Goal: Task Accomplishment & Management: Manage account settings

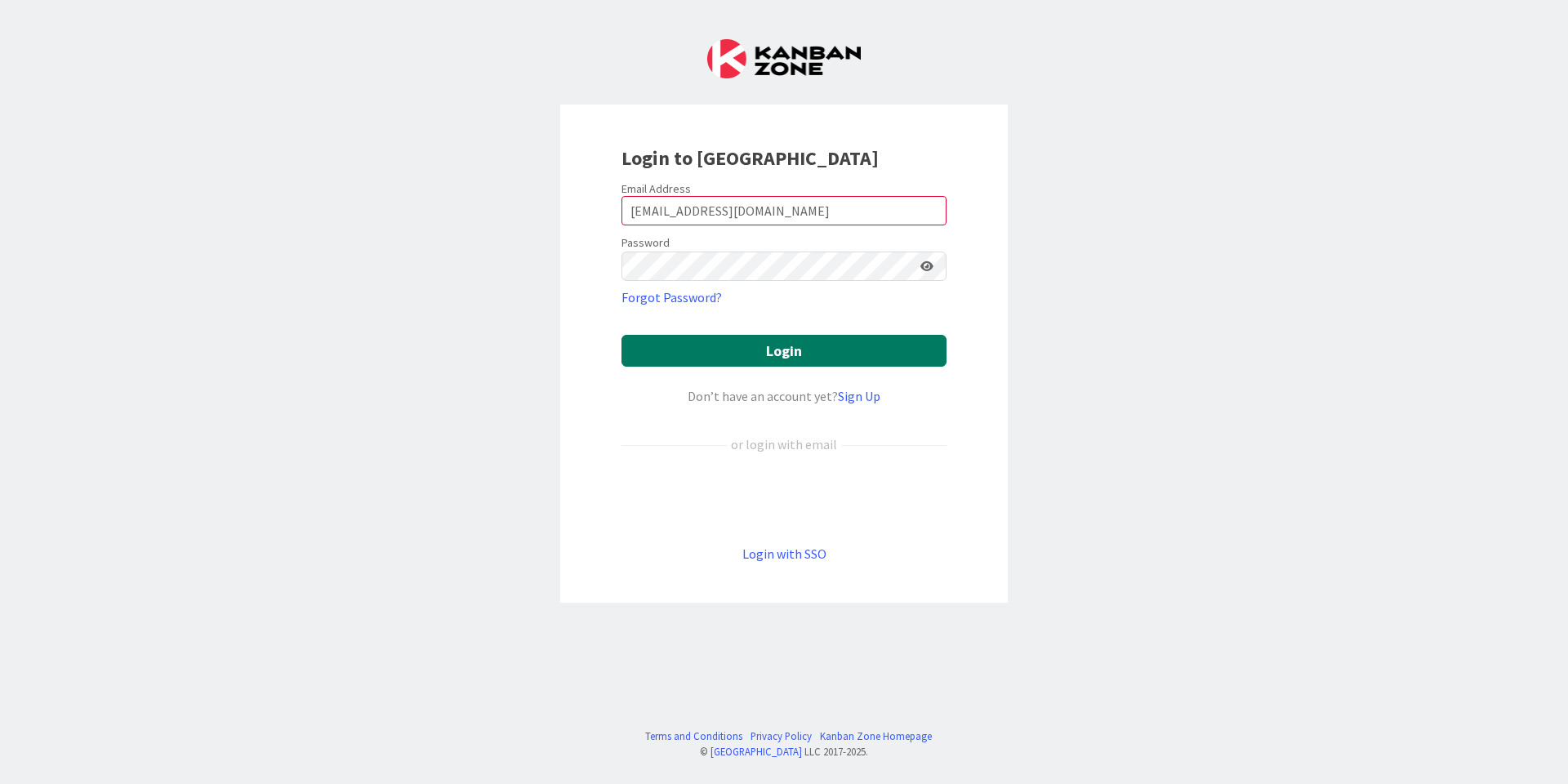
click at [705, 335] on button "Login" at bounding box center [784, 350] width 325 height 32
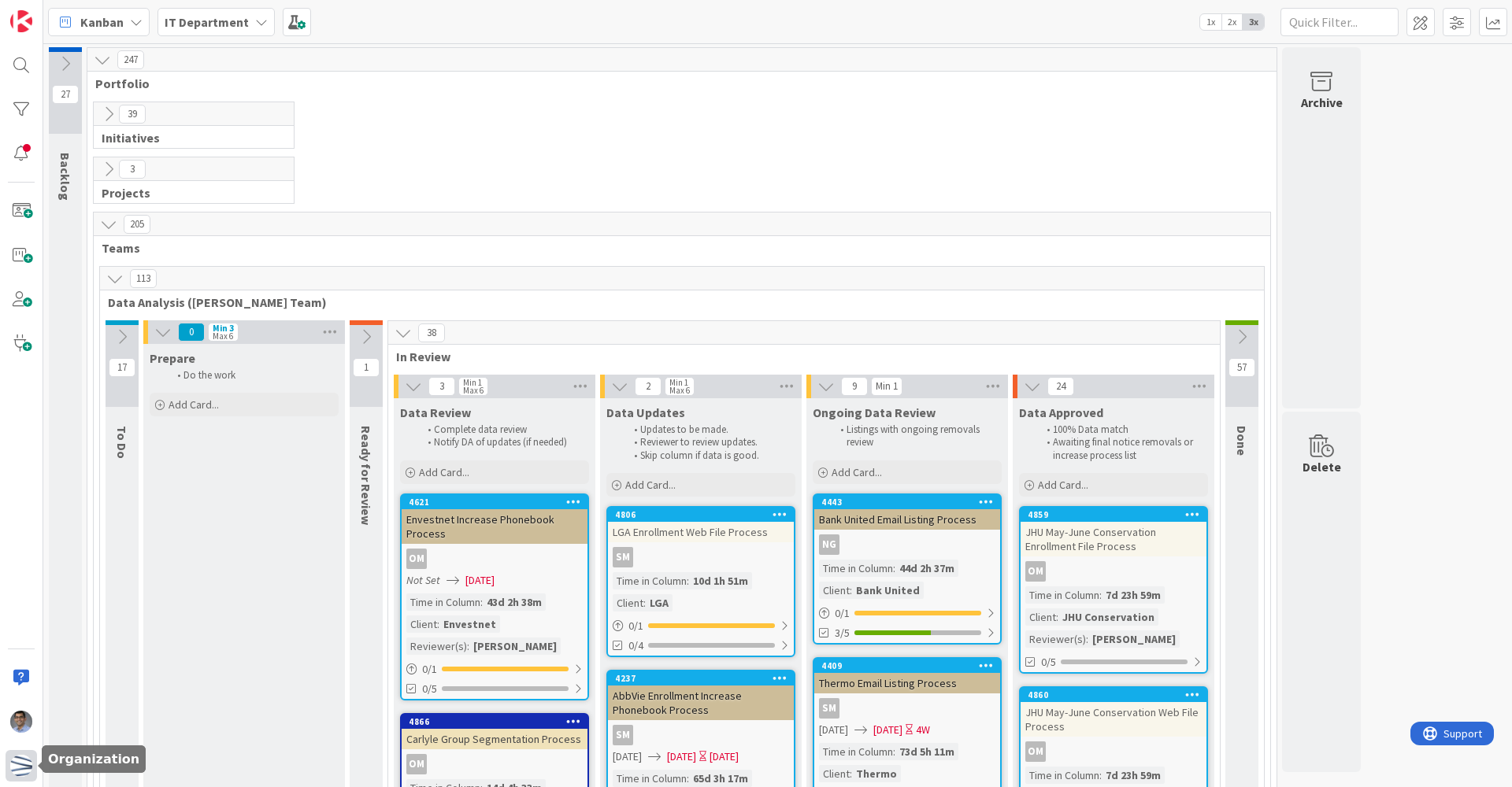
click at [26, 755] on img at bounding box center [21, 765] width 22 height 22
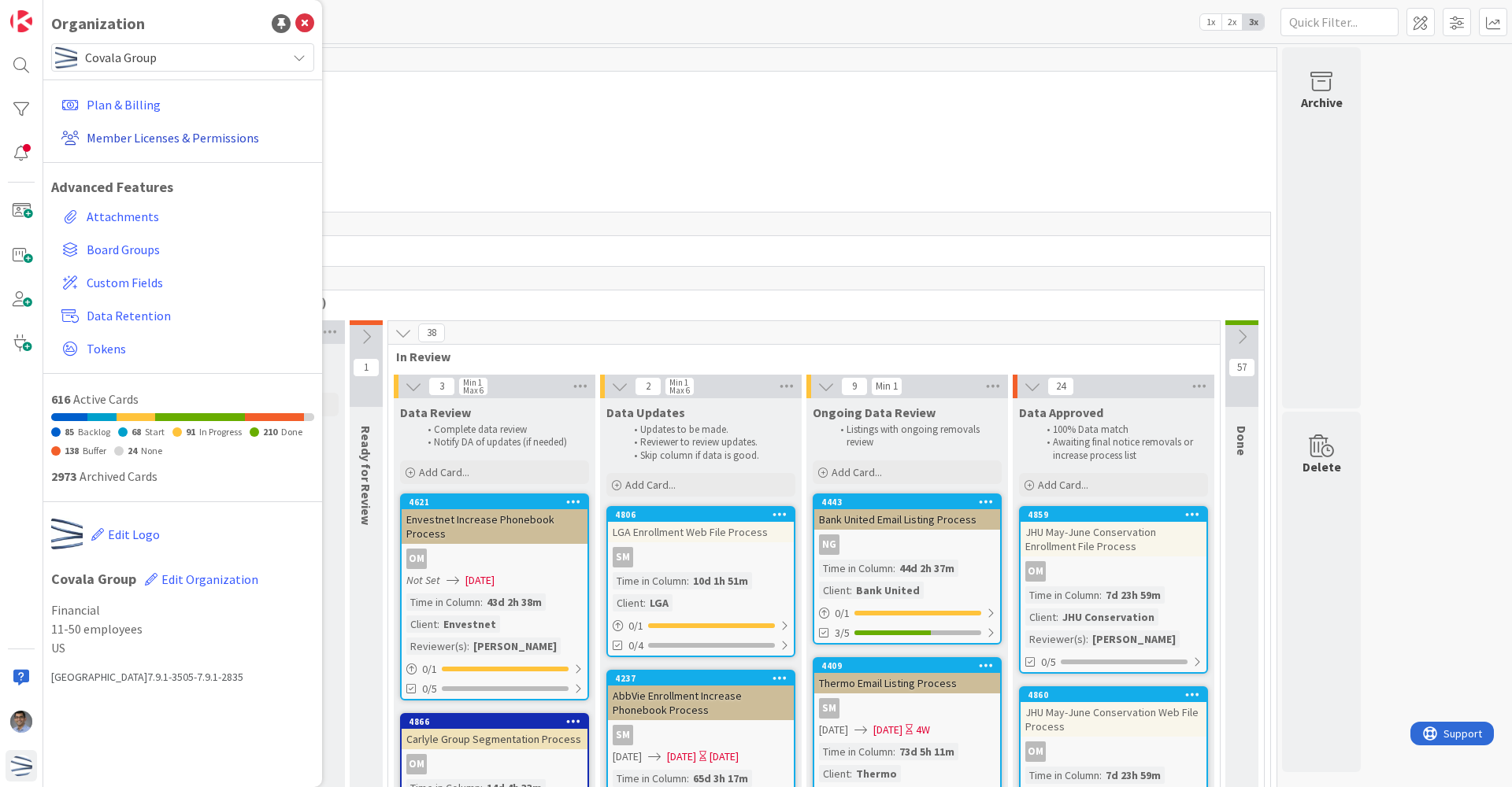
click at [228, 134] on link "Member Licenses & Permissions" at bounding box center [184, 138] width 259 height 28
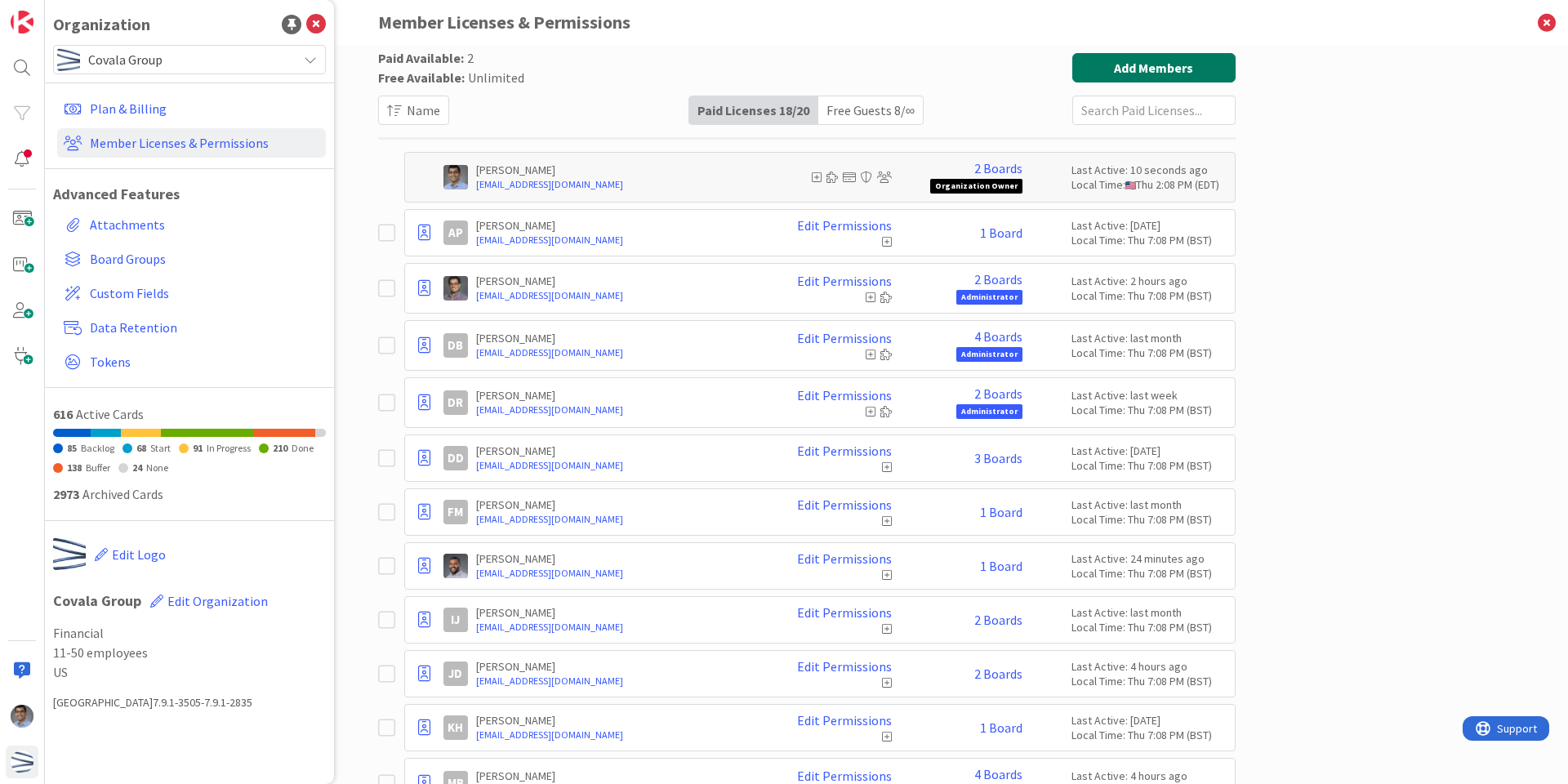
click at [1142, 70] on button "Add Members" at bounding box center [1153, 68] width 163 height 29
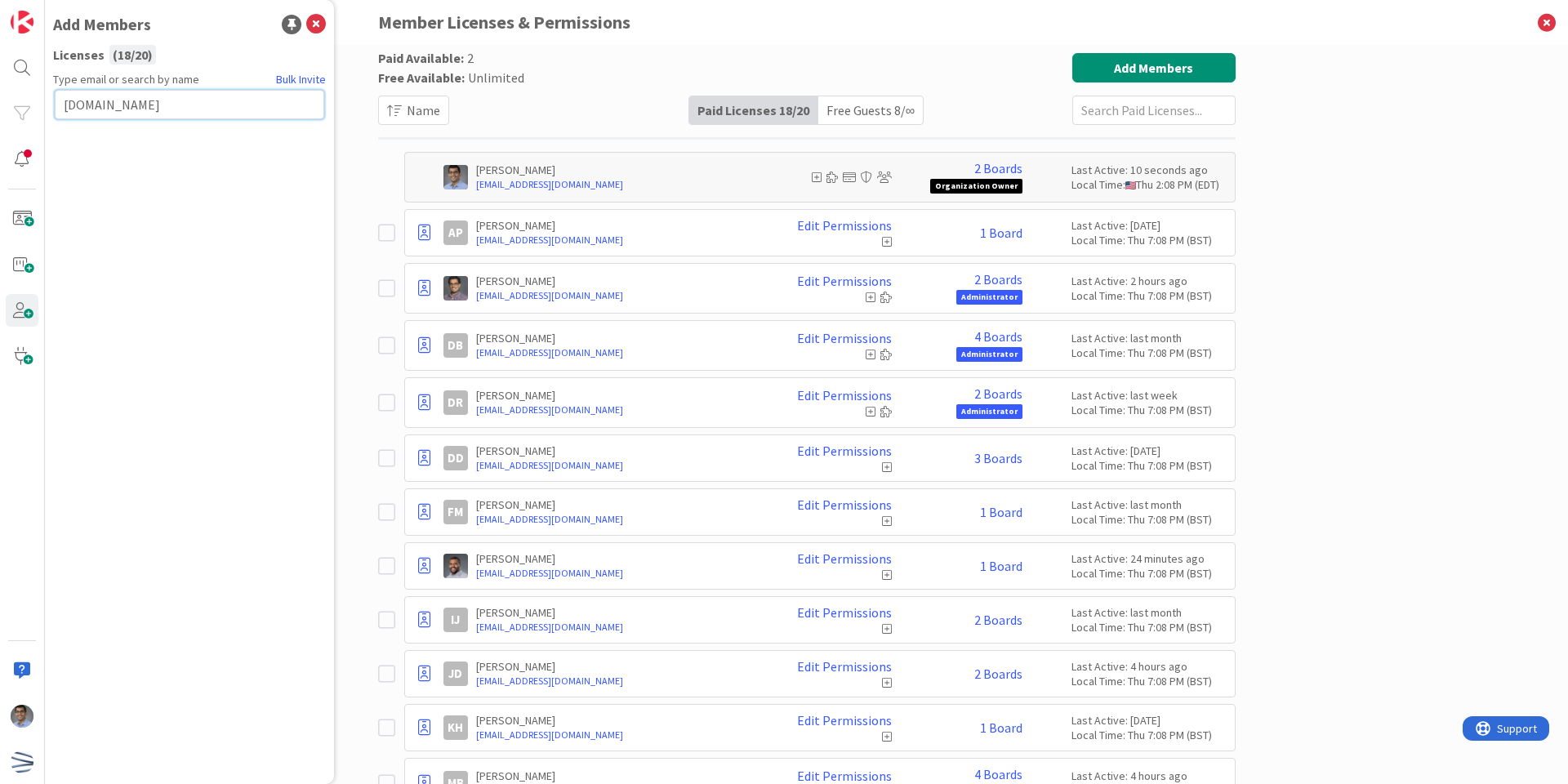
click at [239, 110] on input "cseaborn.covalagroup.com" at bounding box center [189, 105] width 269 height 29
drag, startPoint x: 234, startPoint y: 101, endPoint x: 0, endPoint y: 90, distance: 234.3
click at [0, 90] on div "Add Members Licenses ( 18 / 20 ) Type email or search by name Bulk Invite cseab…" at bounding box center [23, 392] width 45 height 784
paste input "@"
type input "[EMAIL_ADDRESS][DOMAIN_NAME]"
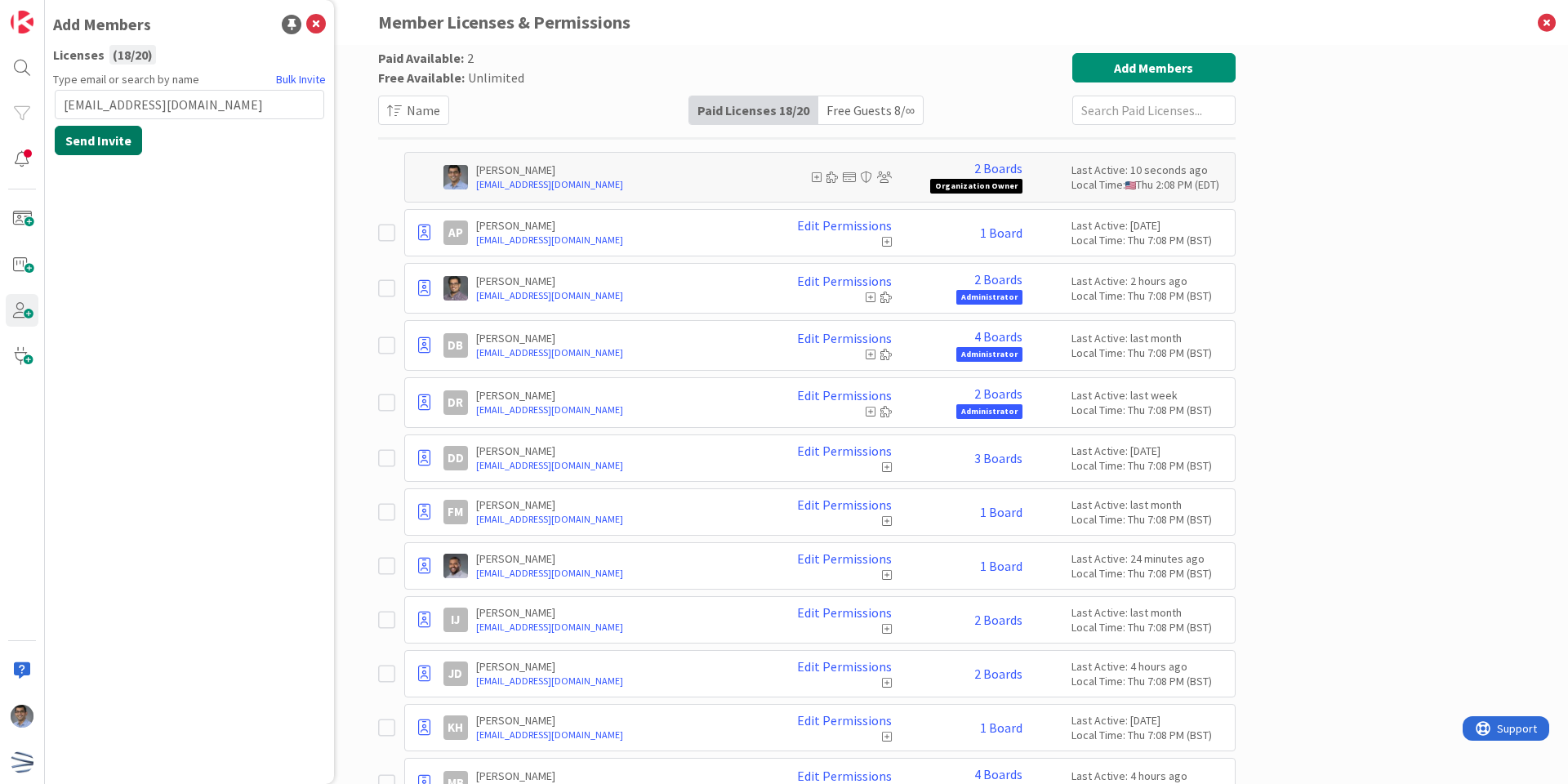
click at [101, 135] on button "Send Invite" at bounding box center [98, 140] width 87 height 29
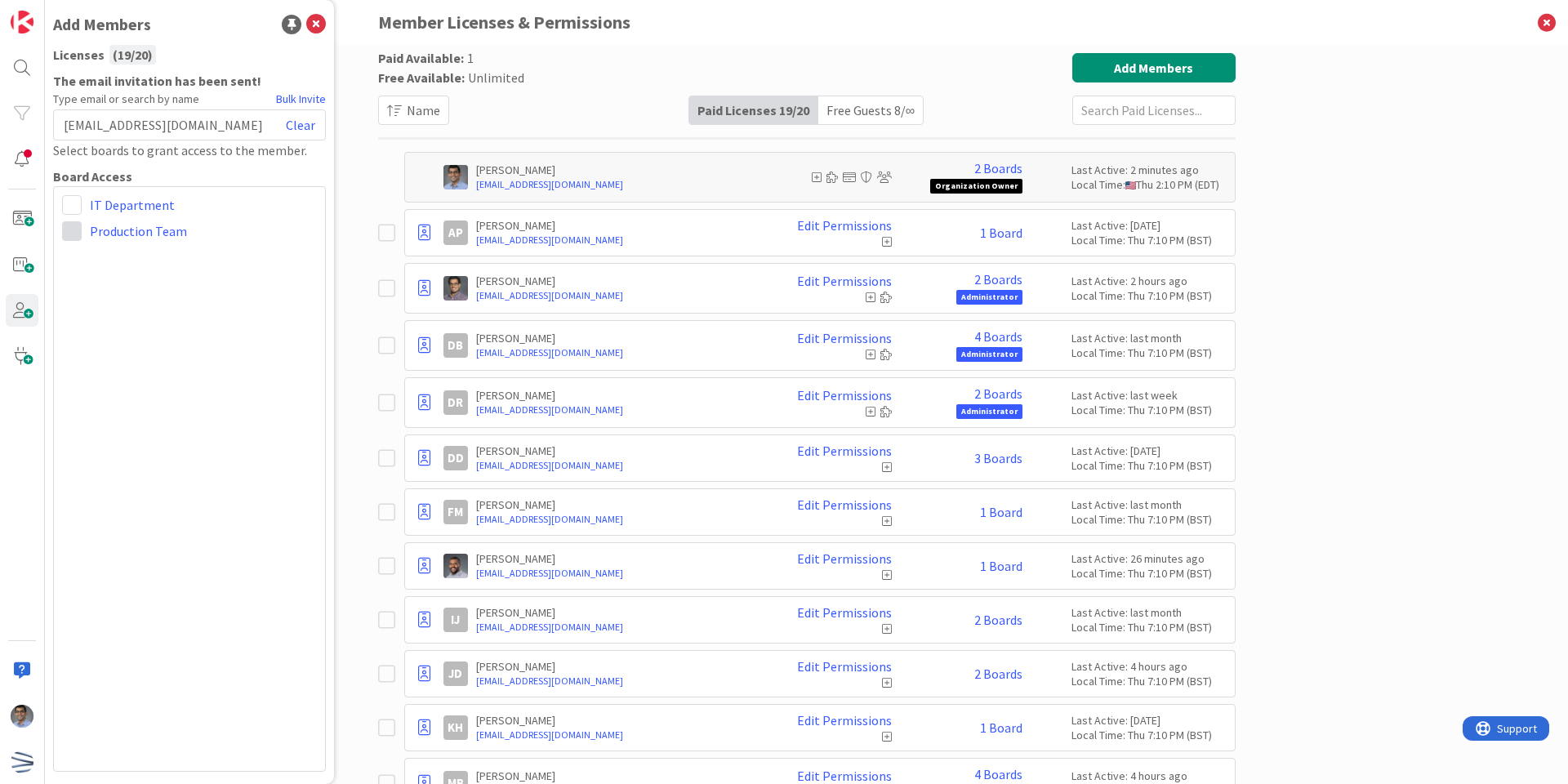
click at [71, 232] on span at bounding box center [71, 231] width 20 height 20
click at [68, 296] on link "Collaborator" at bounding box center [156, 294] width 186 height 29
click at [66, 231] on span at bounding box center [71, 231] width 20 height 20
click at [287, 382] on div "IT Department Administrator Collaborator Commenter Viewer Remove Production Team" at bounding box center [189, 479] width 273 height 585
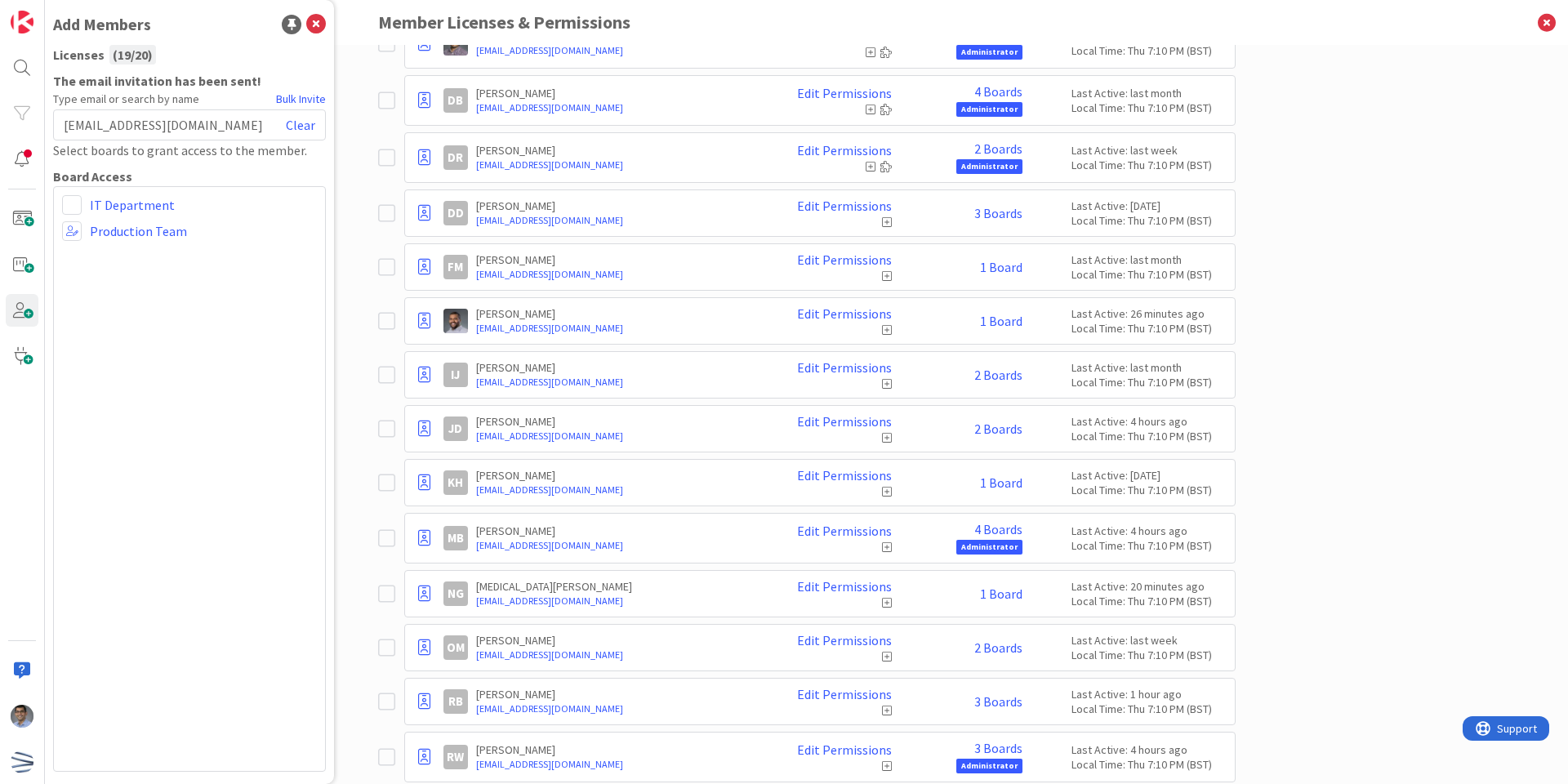
scroll to position [453, 0]
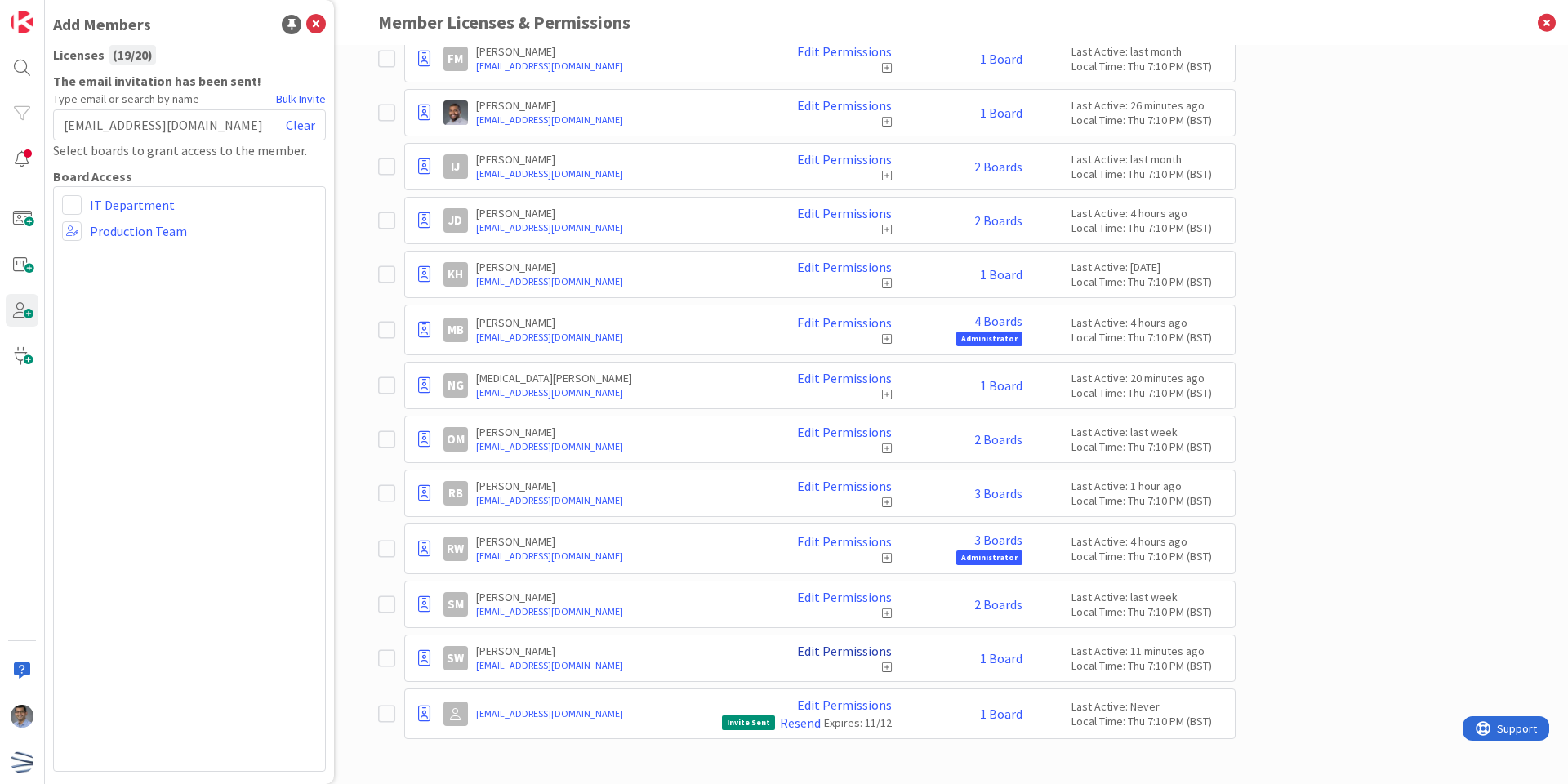
click at [825, 653] on link "Edit Permissions" at bounding box center [844, 650] width 95 height 15
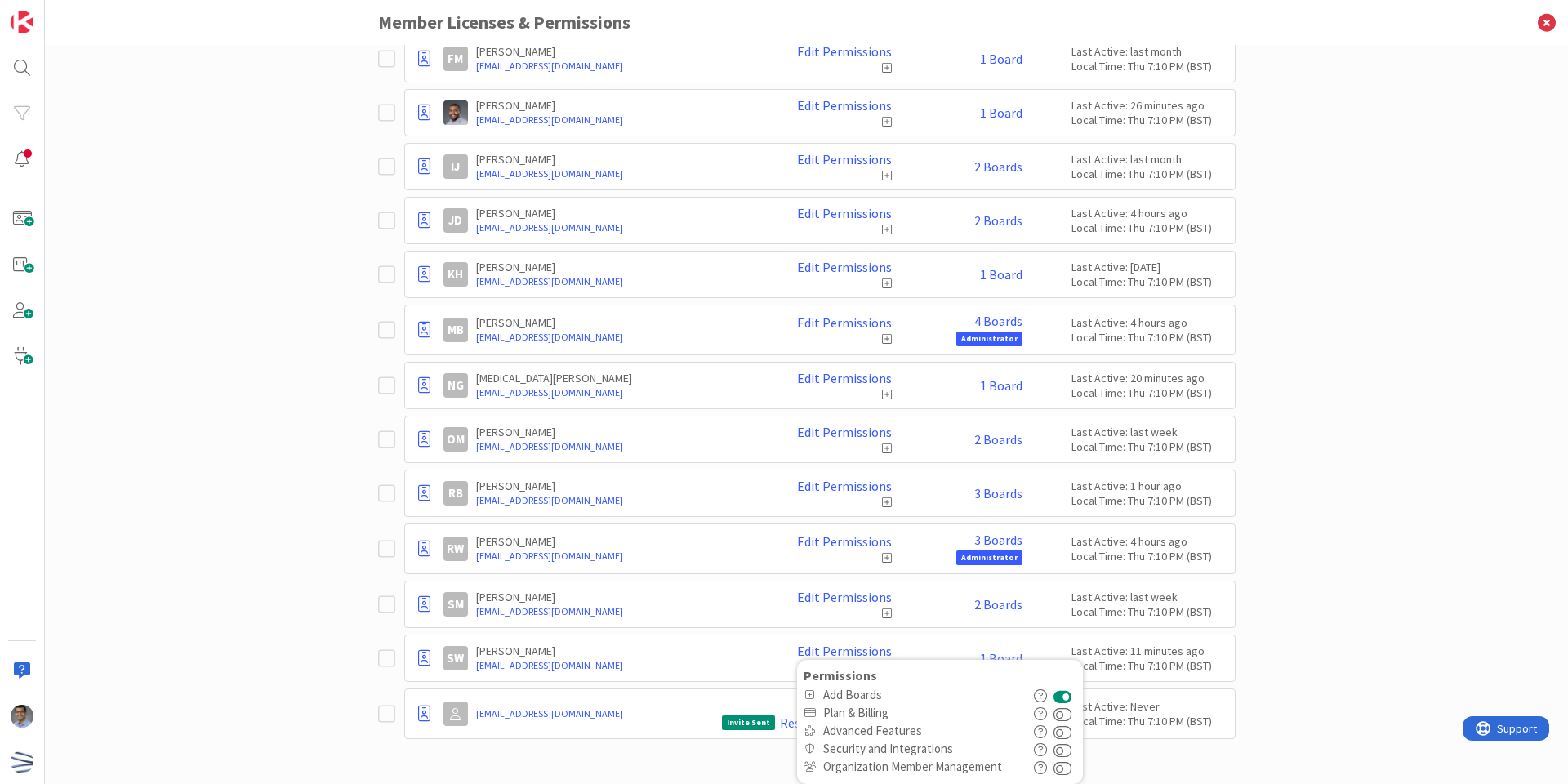
click at [1264, 631] on div "Paid Available: 1 Free Available: Unlimited Name Paid Licenses 19 / 20 Free Gue…" at bounding box center [807, 414] width 1523 height 739
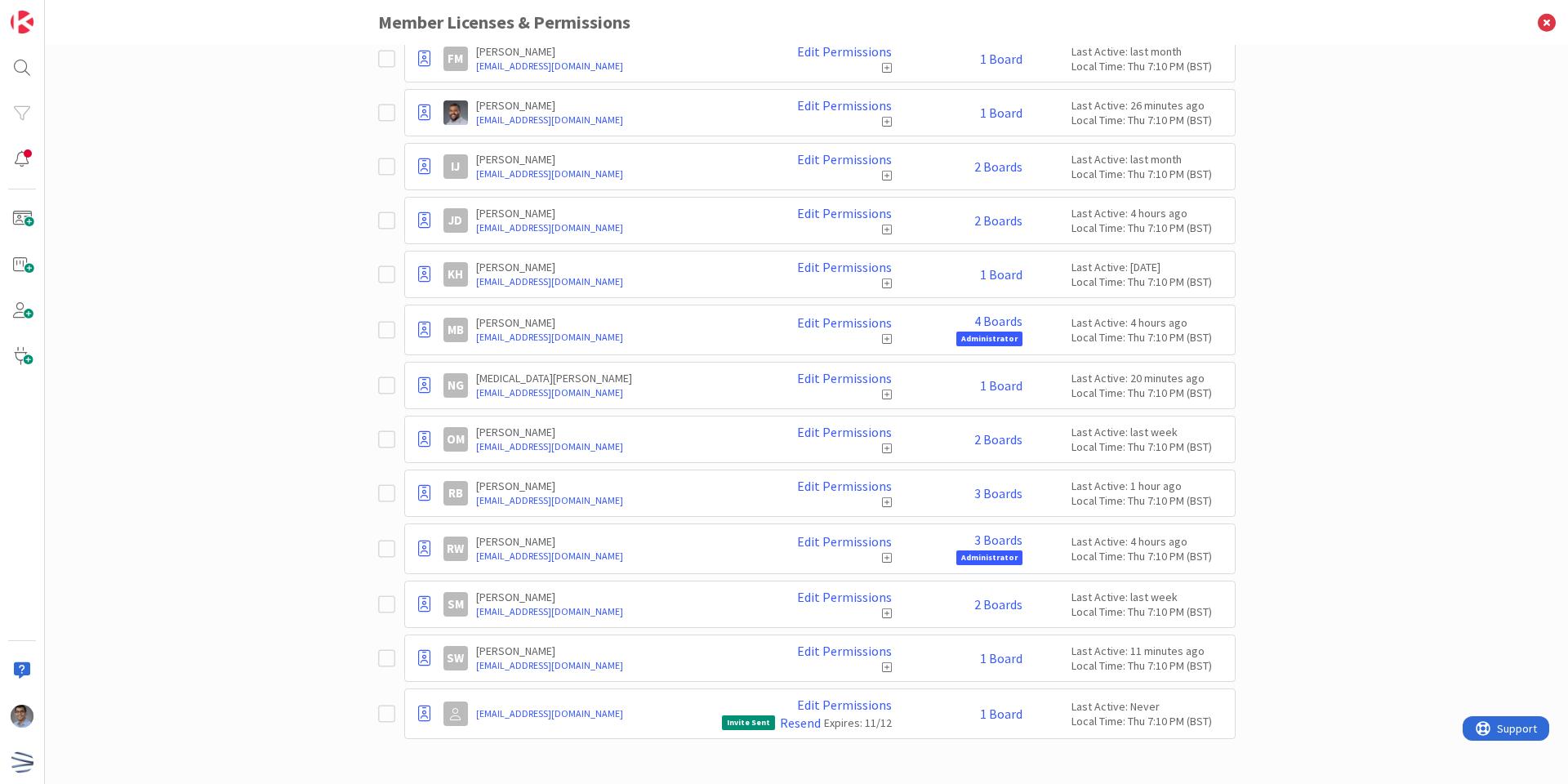
click at [882, 663] on icon at bounding box center [887, 668] width 10 height 12
click at [810, 649] on link "Edit Permissions" at bounding box center [844, 650] width 95 height 15
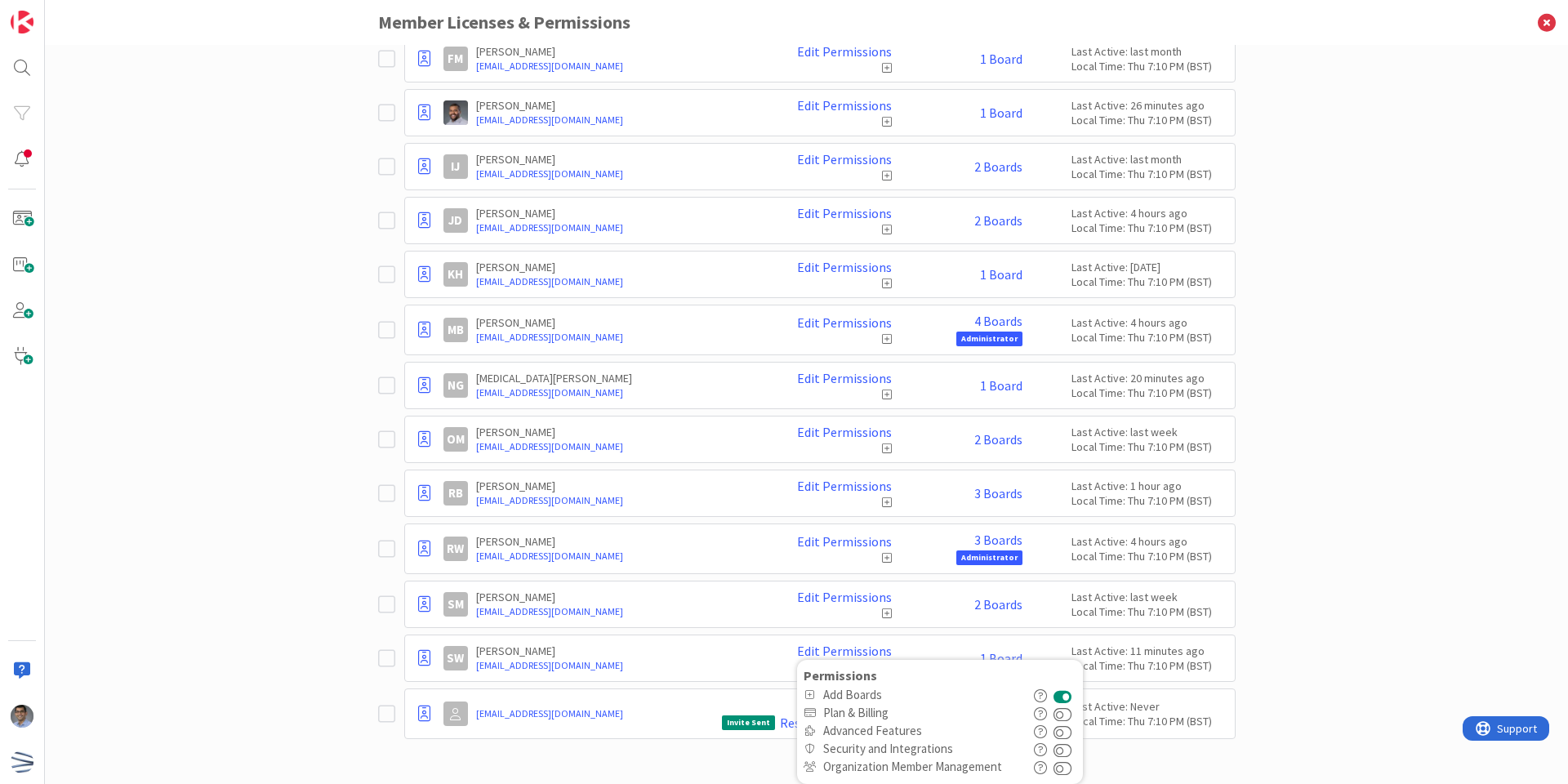
click at [161, 96] on div "Paid Available: 1 Free Available: Unlimited Name Paid Licenses 19 / 20 Free Gue…" at bounding box center [807, 414] width 1523 height 739
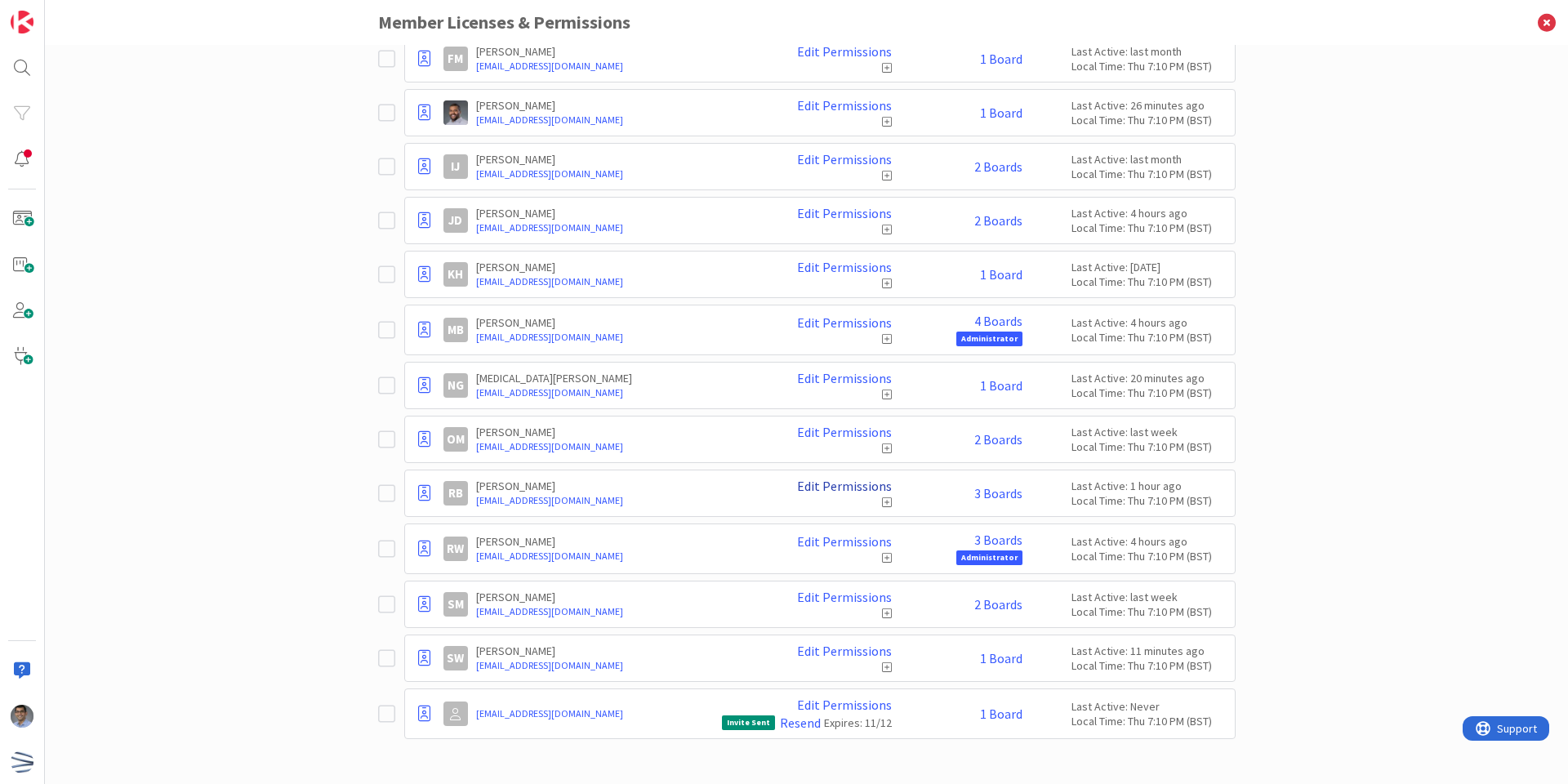
click at [860, 490] on link "Edit Permissions" at bounding box center [844, 485] width 95 height 15
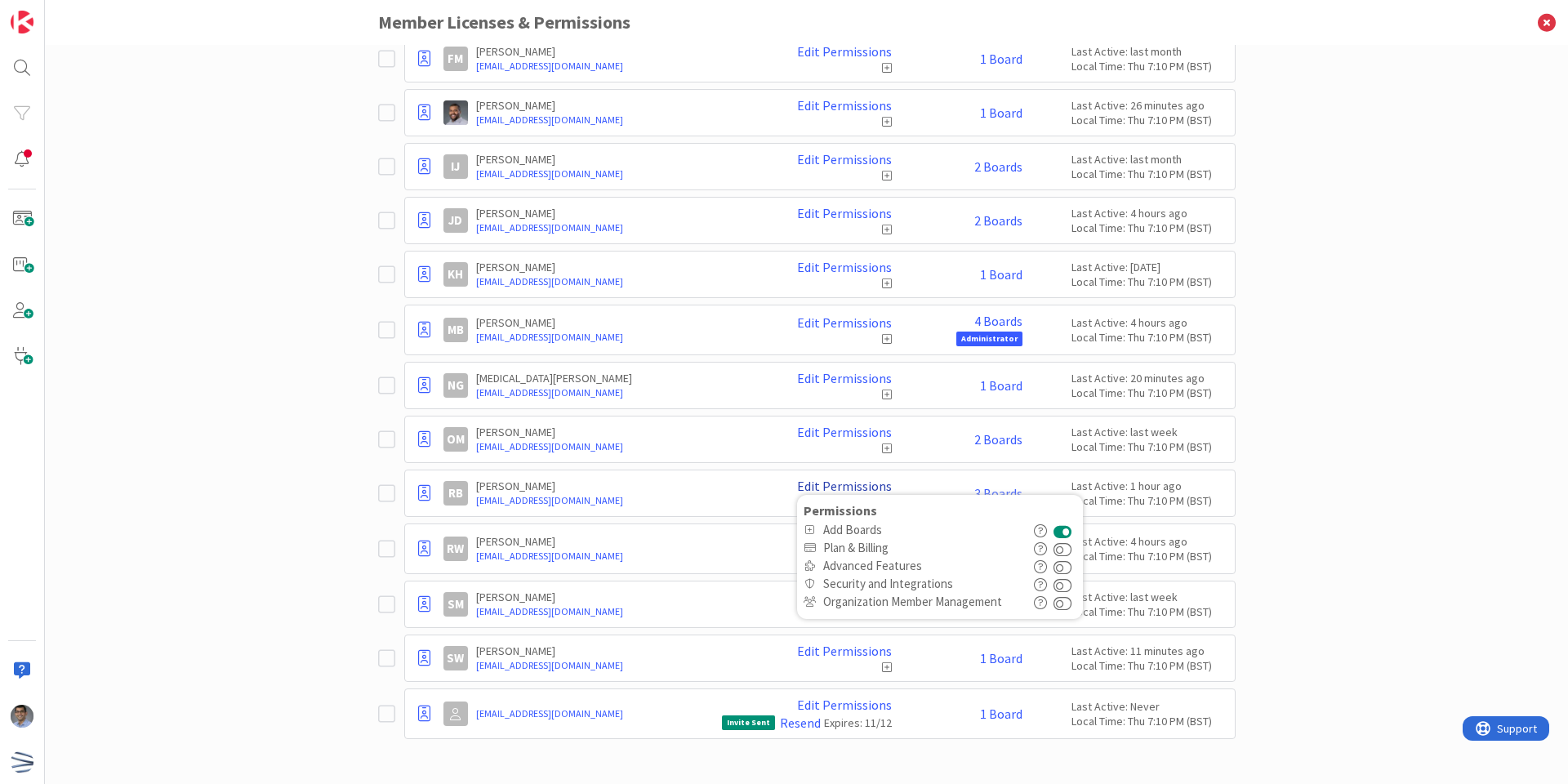
click at [860, 490] on link "Edit Permissions" at bounding box center [844, 485] width 95 height 15
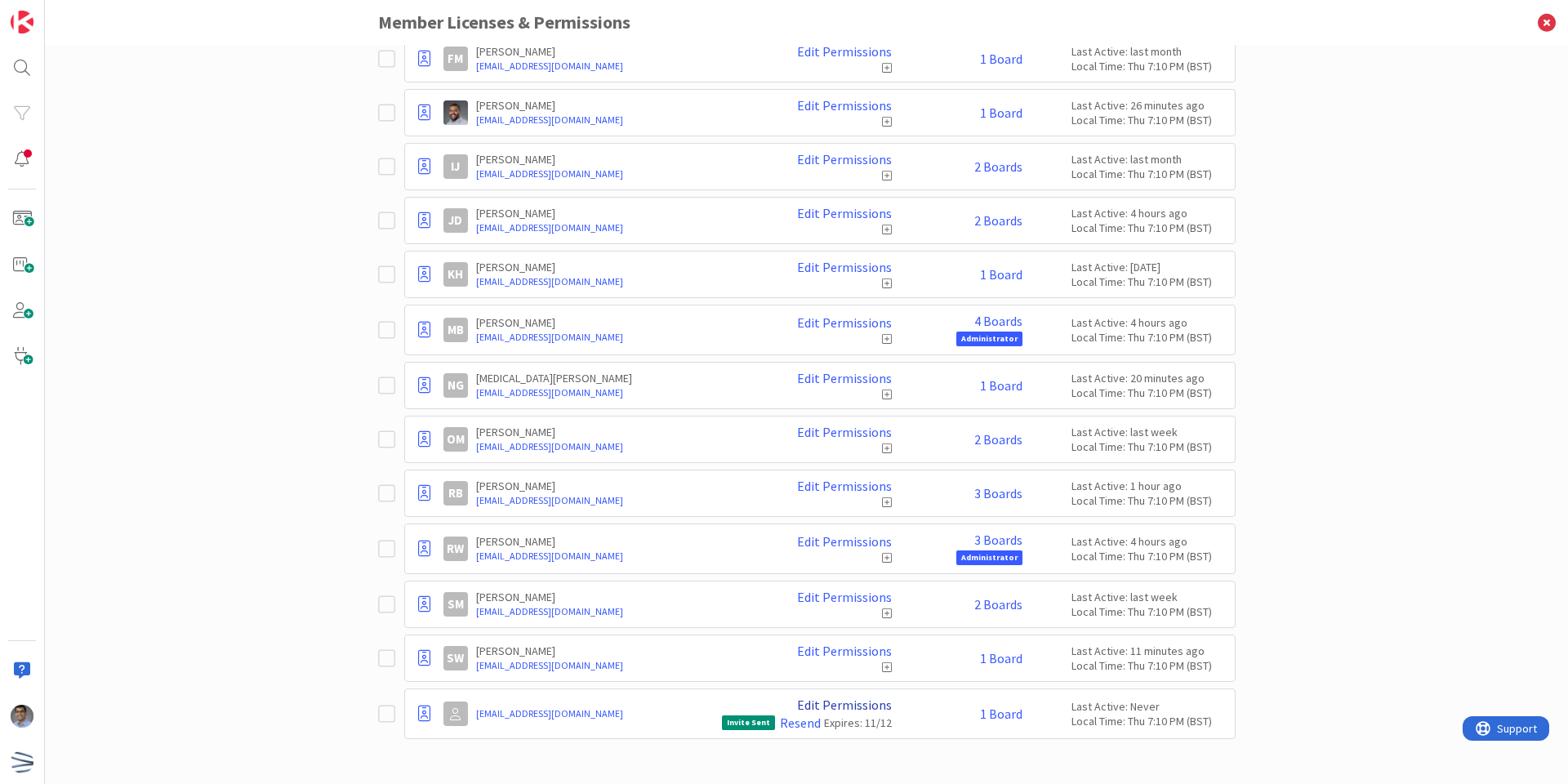
click at [846, 700] on link "Edit Permissions" at bounding box center [844, 704] width 95 height 15
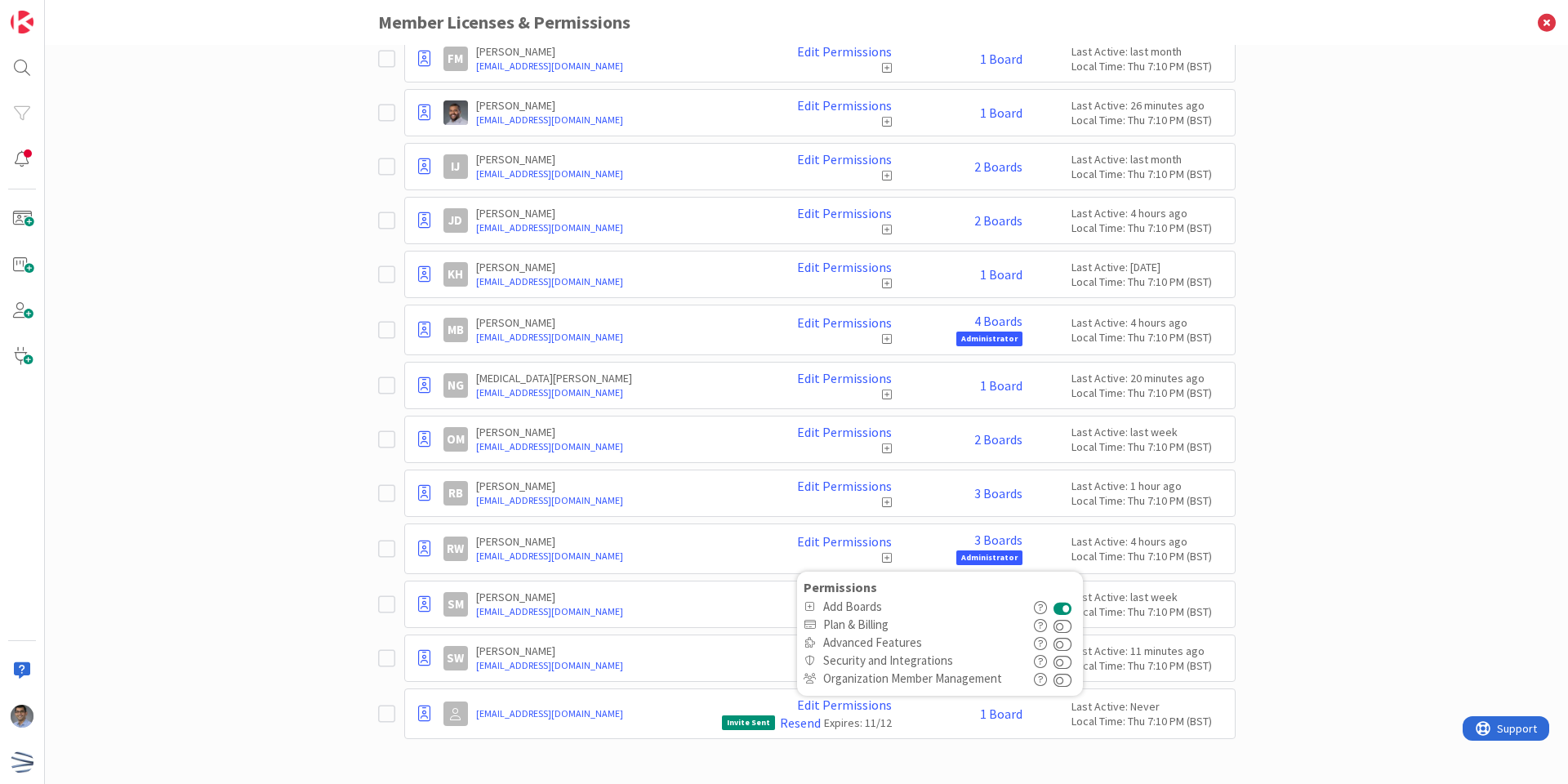
click at [1516, 547] on div "Paid Available: 1 Free Available: Unlimited Name Paid Licenses 19 / 20 Free Gue…" at bounding box center [807, 414] width 1523 height 739
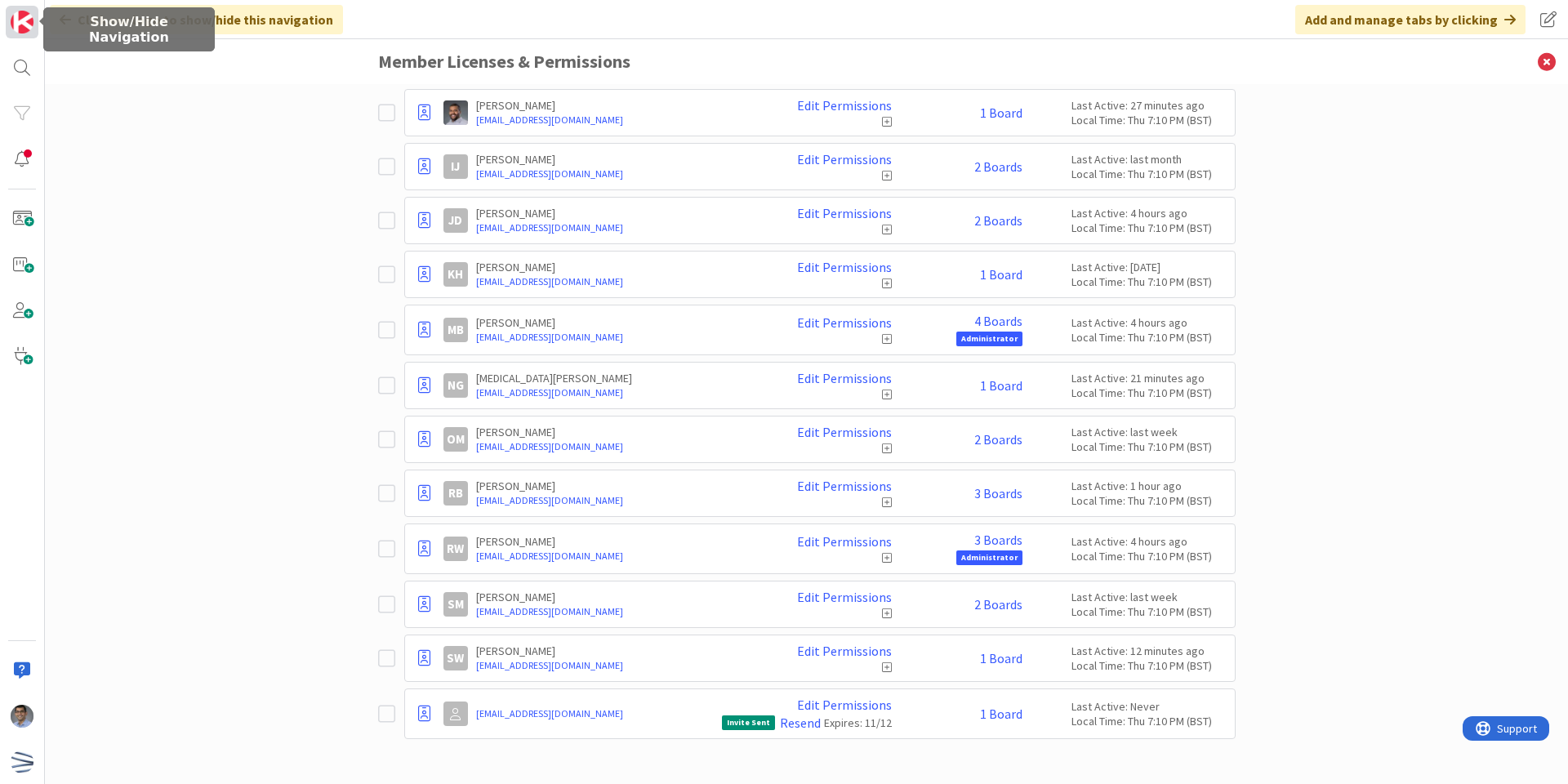
click at [23, 31] on img at bounding box center [22, 22] width 23 height 23
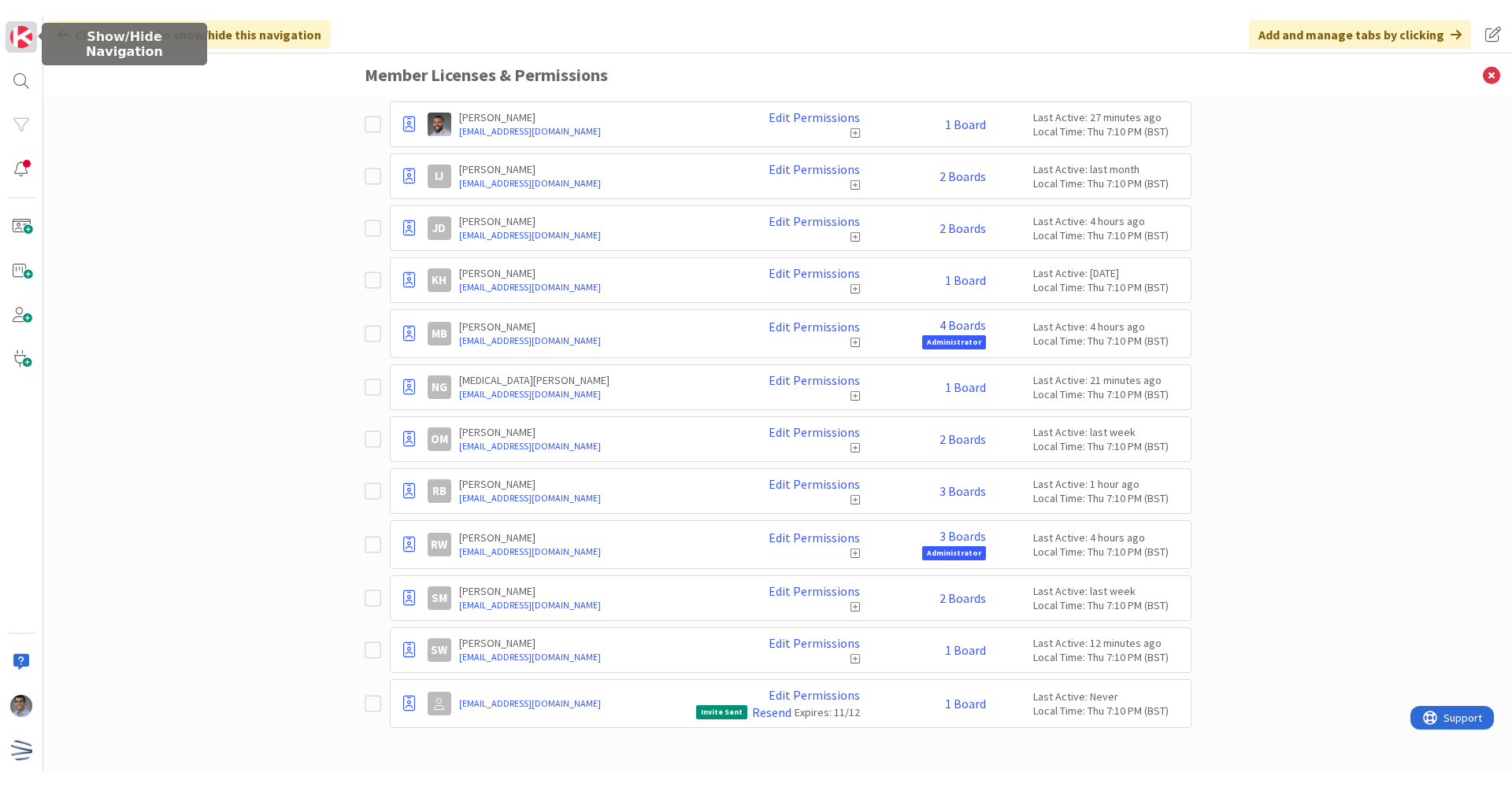
scroll to position [437, 0]
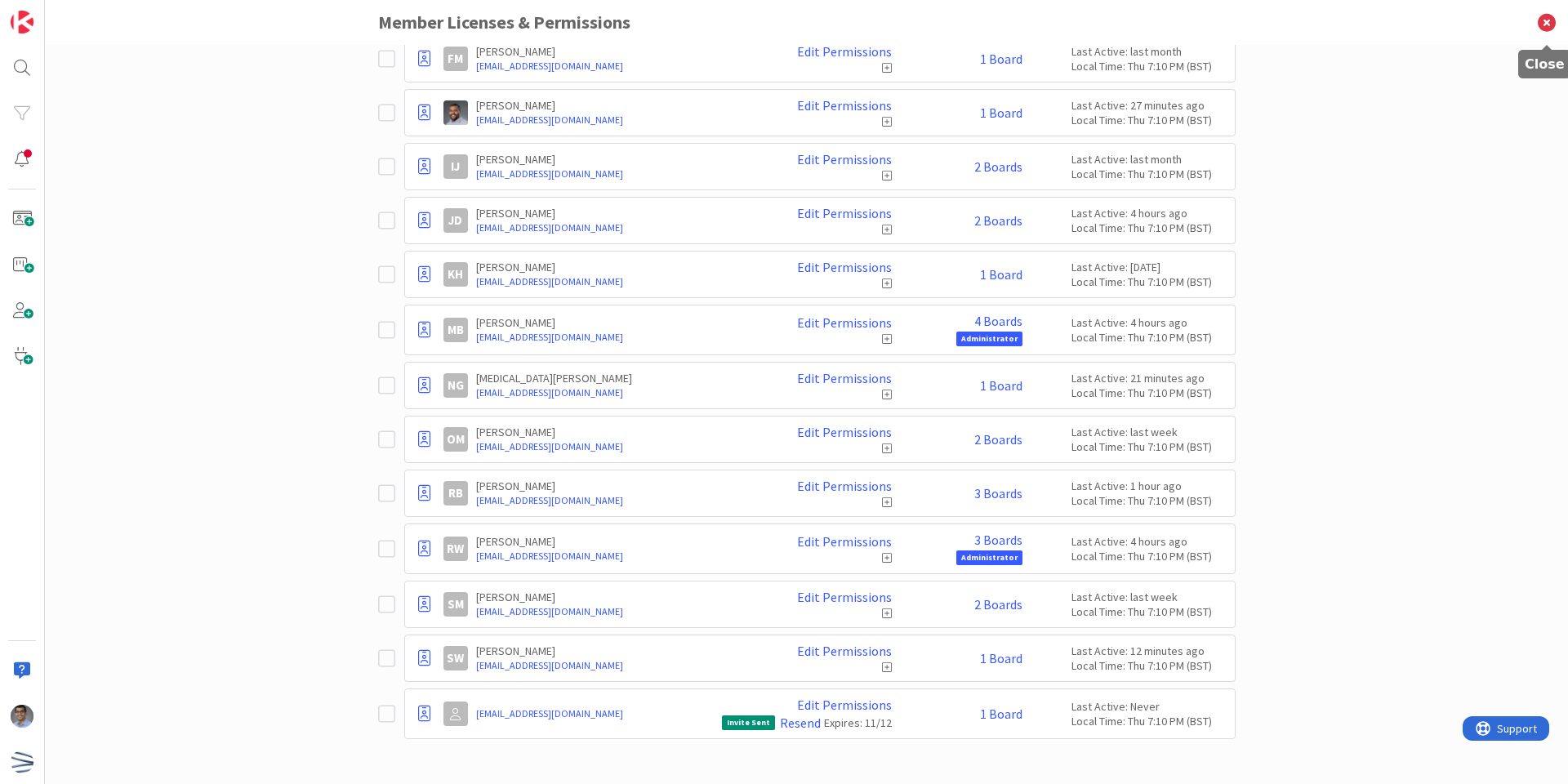
click at [1549, 23] on icon at bounding box center [1545, 23] width 42 height 45
